Goal: Task Accomplishment & Management: Use online tool/utility

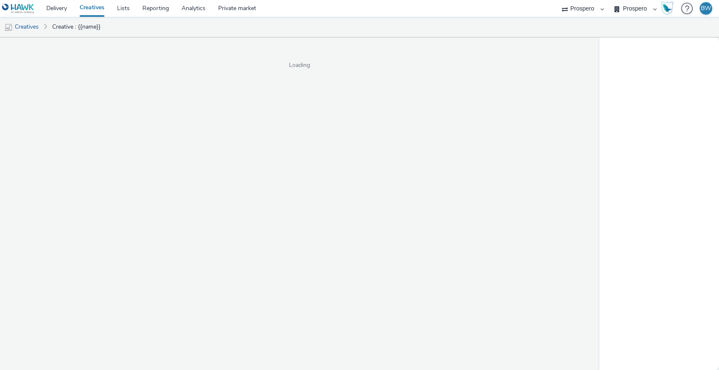
select select "b1b940d3-d05b-48b5-821e-f328c33b988b"
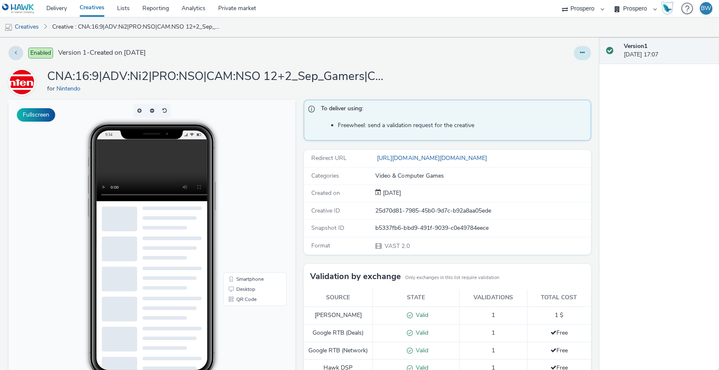
click at [580, 54] on icon at bounding box center [582, 53] width 5 height 6
click at [539, 71] on link "Edit" at bounding box center [559, 69] width 63 height 17
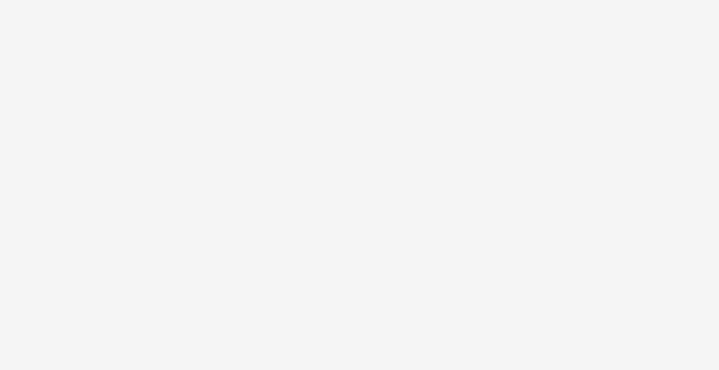
select select "b1b940d3-d05b-48b5-821e-f328c33b988b"
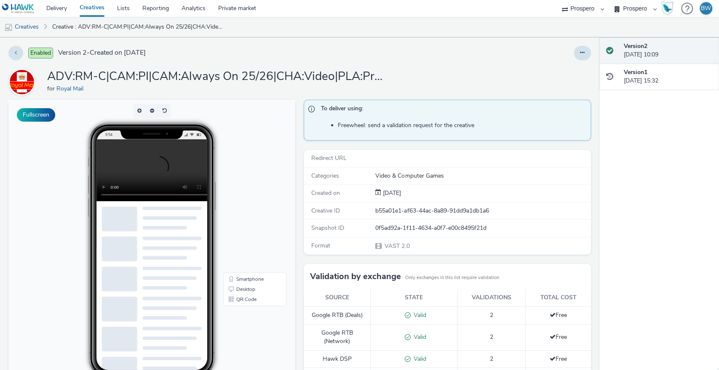
click at [299, 182] on div "To deliver using: Freewheel: send a validation request for the creative Redirec…" at bounding box center [444, 329] width 291 height 458
click at [152, 161] on video at bounding box center [158, 170] width 124 height 62
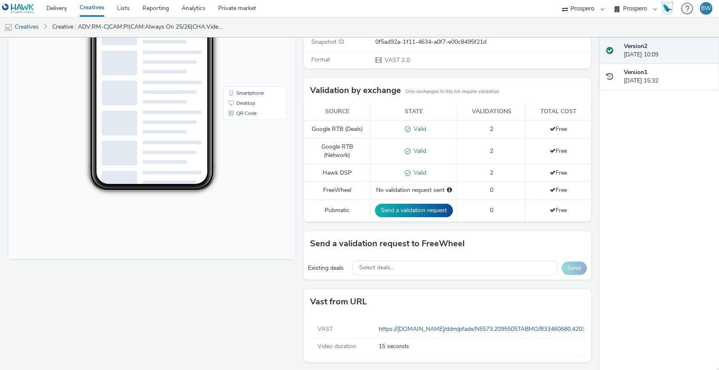
scroll to position [186, 0]
